Goal: Find specific page/section

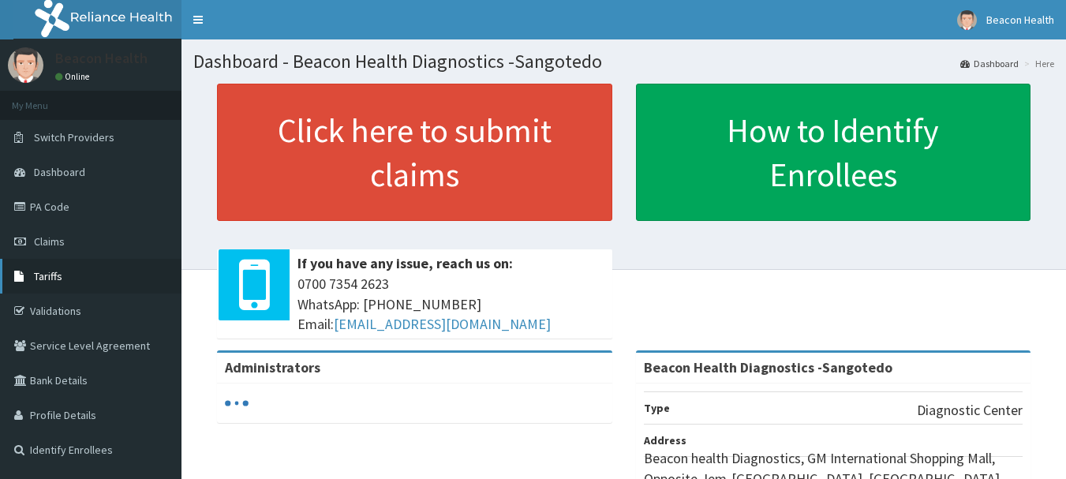
click at [56, 268] on link "Tariffs" at bounding box center [90, 276] width 181 height 35
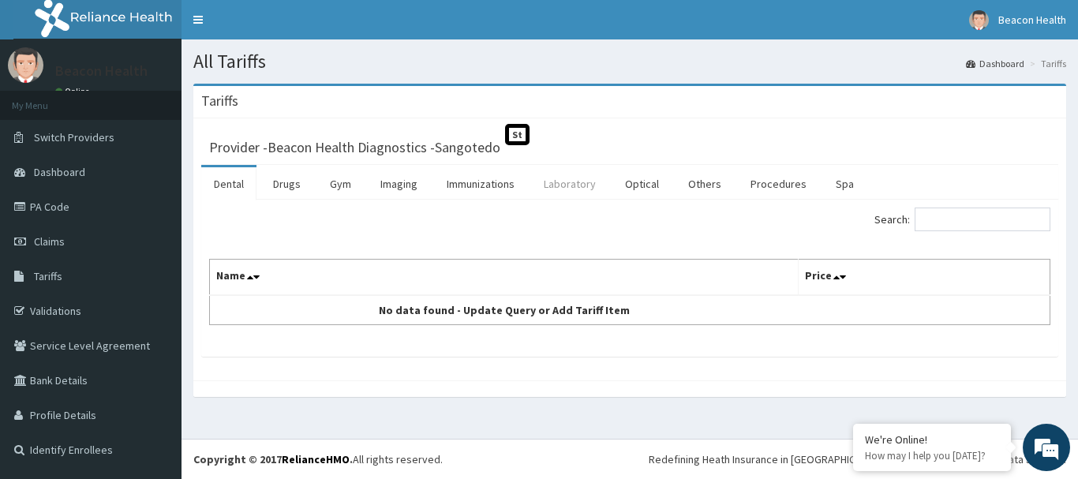
click at [571, 178] on link "Laboratory" at bounding box center [569, 183] width 77 height 33
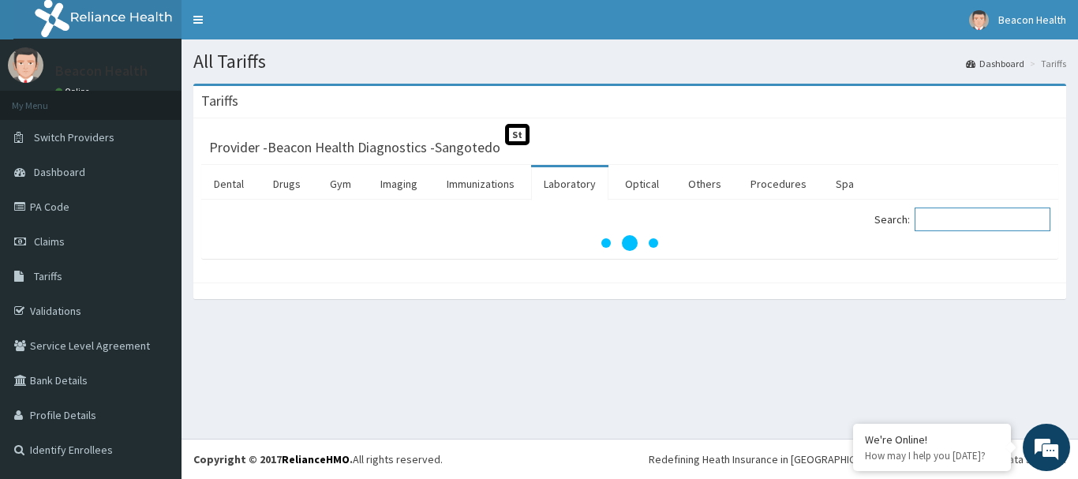
click at [992, 223] on input "Search:" at bounding box center [983, 220] width 136 height 24
type input "l"
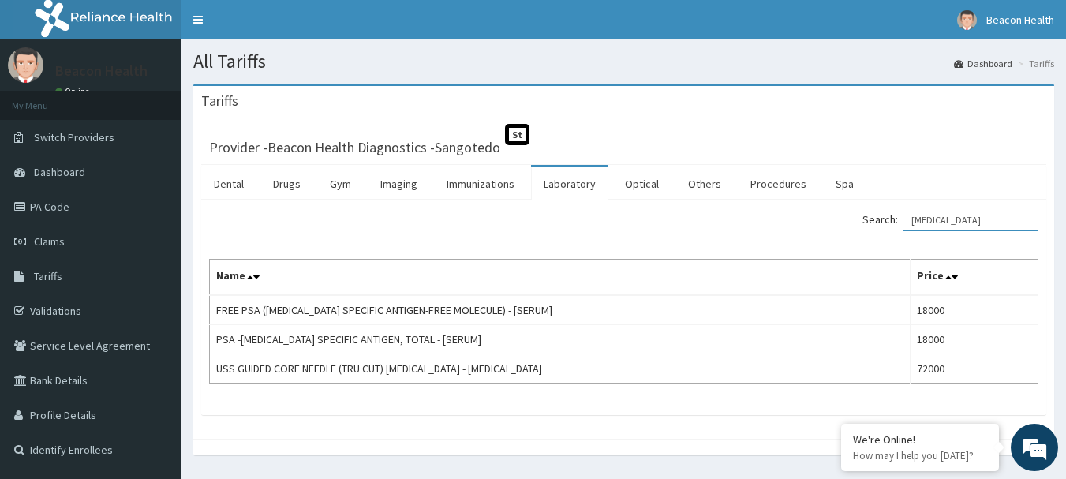
type input "prostate"
